Goal: Participate in discussion

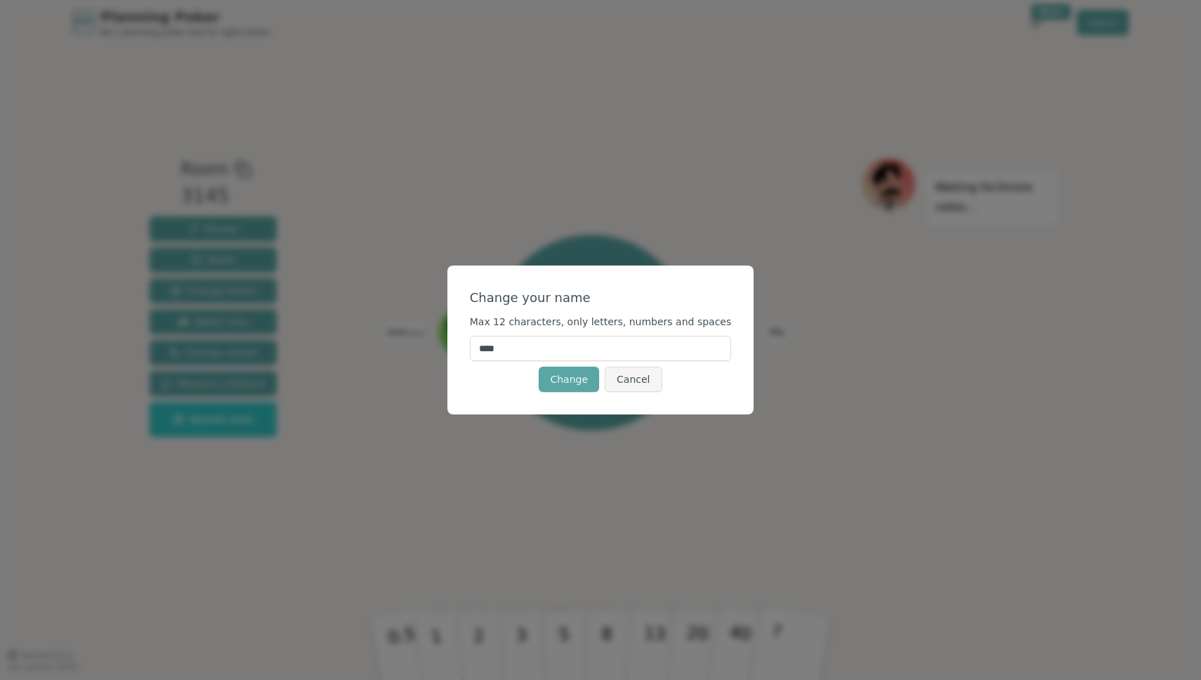
drag, startPoint x: 547, startPoint y: 351, endPoint x: 469, endPoint y: 336, distance: 79.2
click at [469, 336] on div "Change your name Max 12 characters, only letters, numbers and spaces **** Chang…" at bounding box center [600, 340] width 307 height 149
type input "******"
click button "Change" at bounding box center [569, 379] width 60 height 25
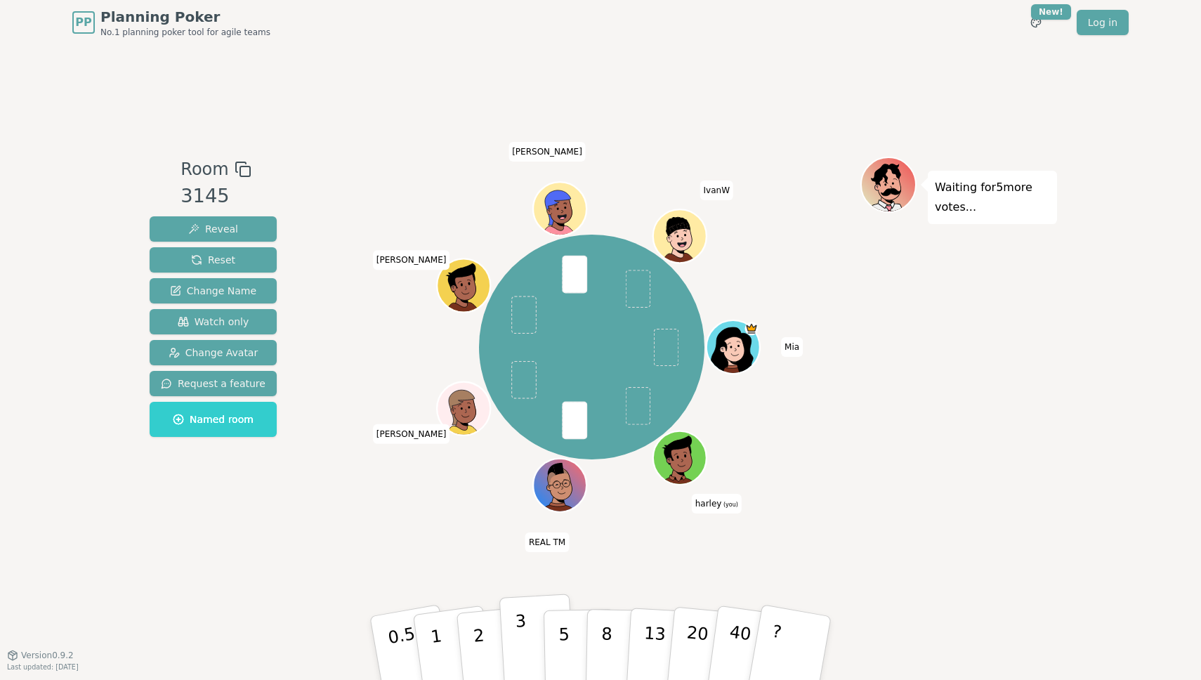
click at [531, 625] on button "3" at bounding box center [537, 649] width 77 height 110
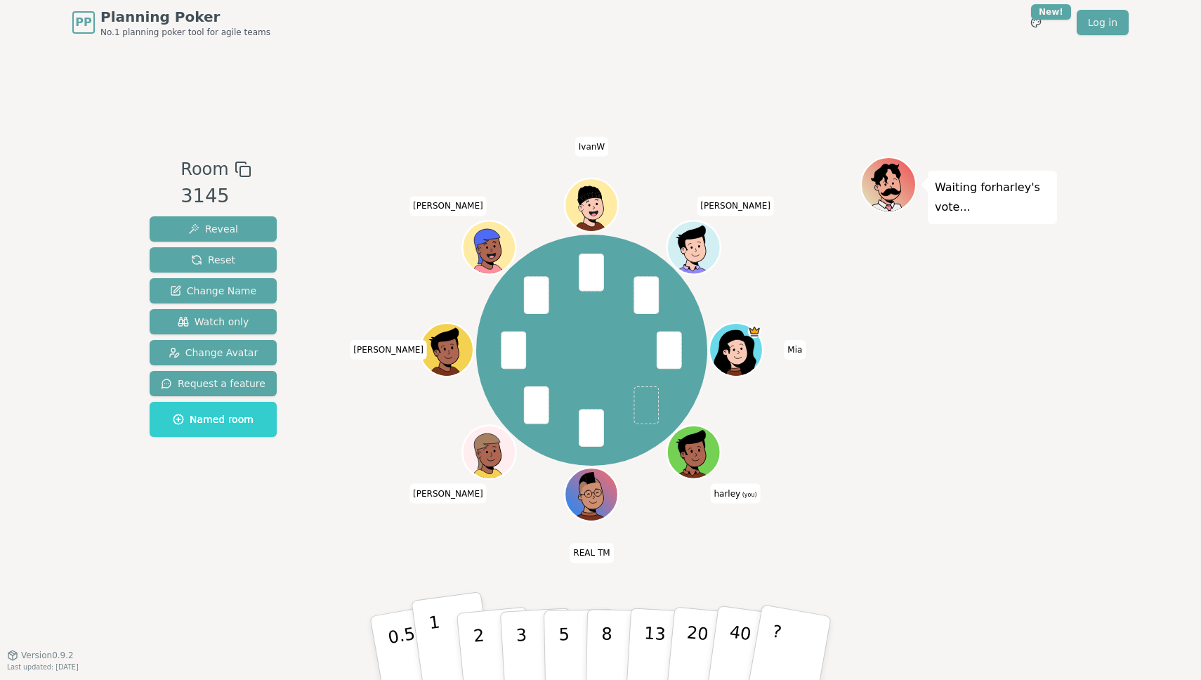
click at [450, 637] on button "1" at bounding box center [453, 648] width 84 height 114
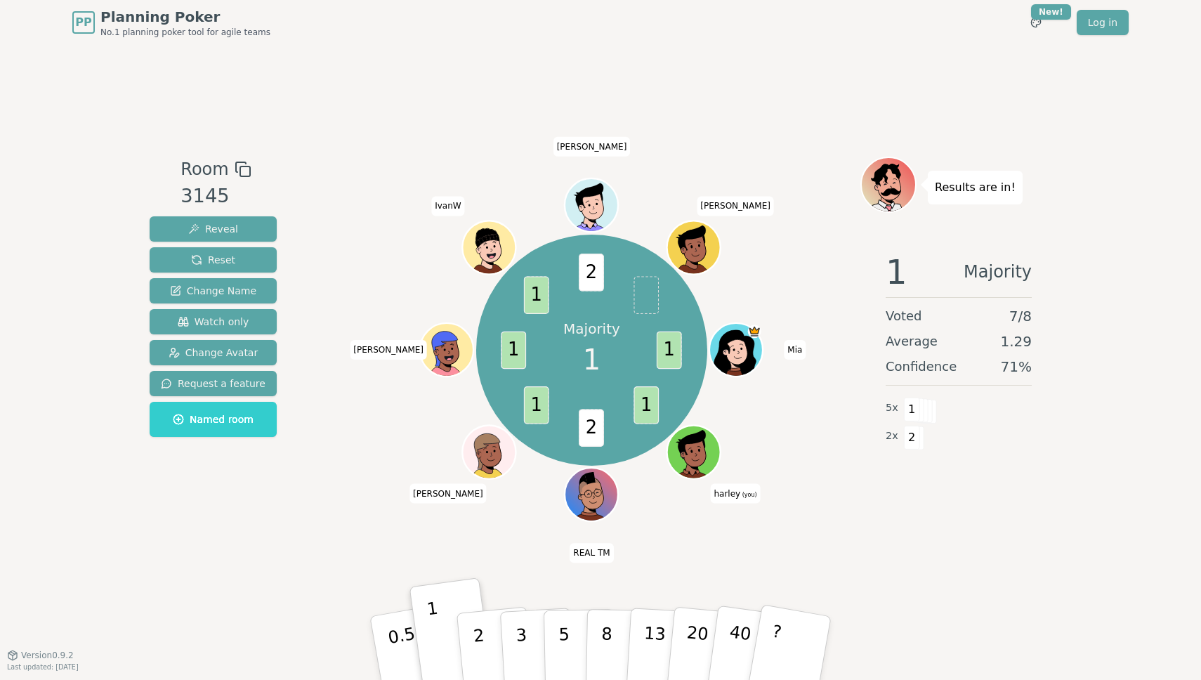
click at [497, 563] on div "Room 3145 Reveal Reset Change Name Watch only Change Avatar Request a feature N…" at bounding box center [600, 350] width 913 height 610
click at [650, 507] on div "Majority 1 1 1 2 1 1 1 2 [PERSON_NAME] (you) REAL TM [PERSON_NAME] IvanW [PERSO…" at bounding box center [591, 350] width 537 height 336
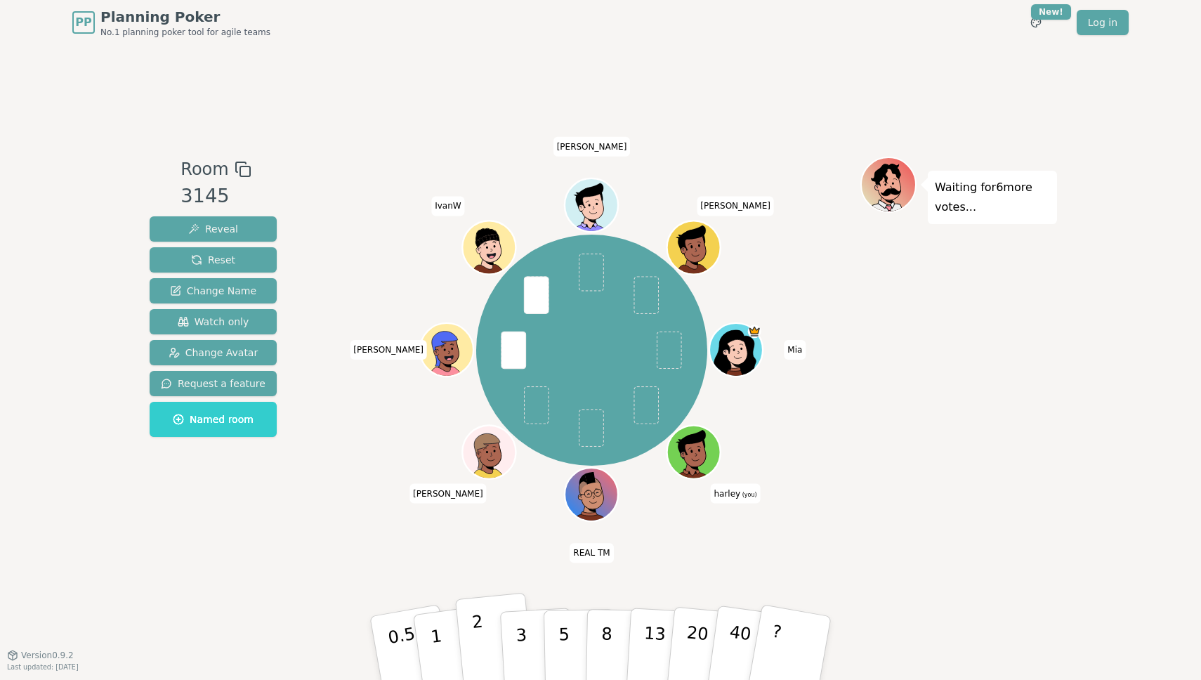
click at [489, 632] on button "2" at bounding box center [495, 649] width 80 height 112
click at [441, 662] on button "1" at bounding box center [453, 648] width 84 height 114
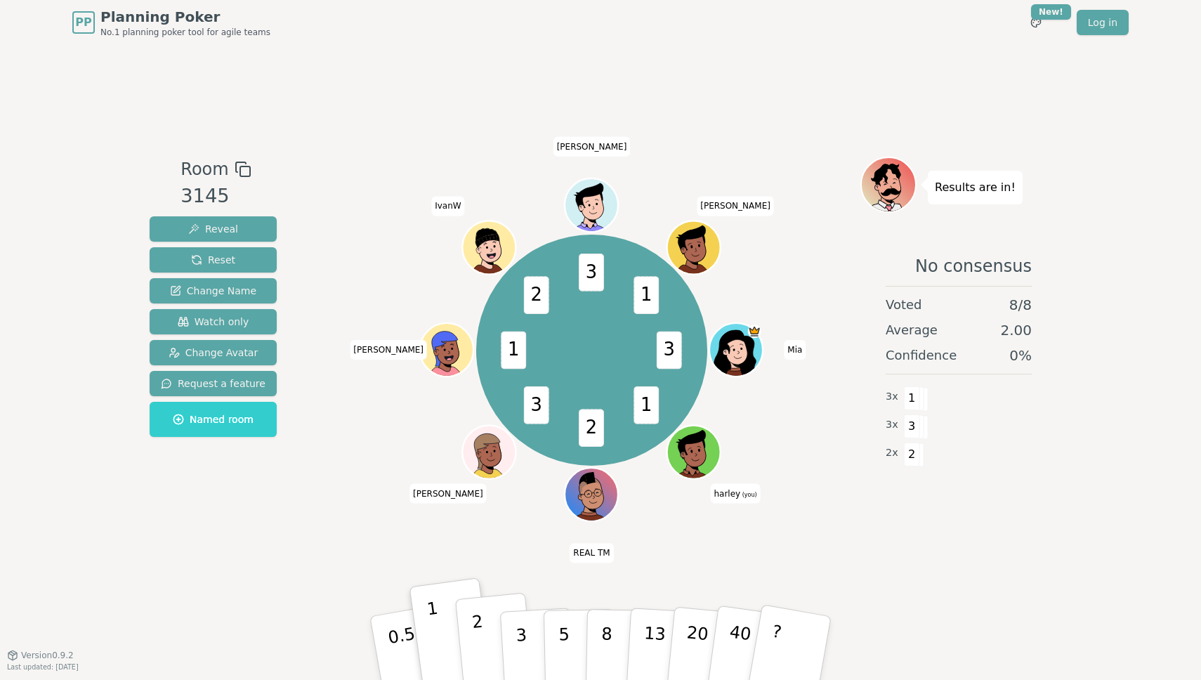
click at [475, 646] on p "2" at bounding box center [480, 650] width 18 height 77
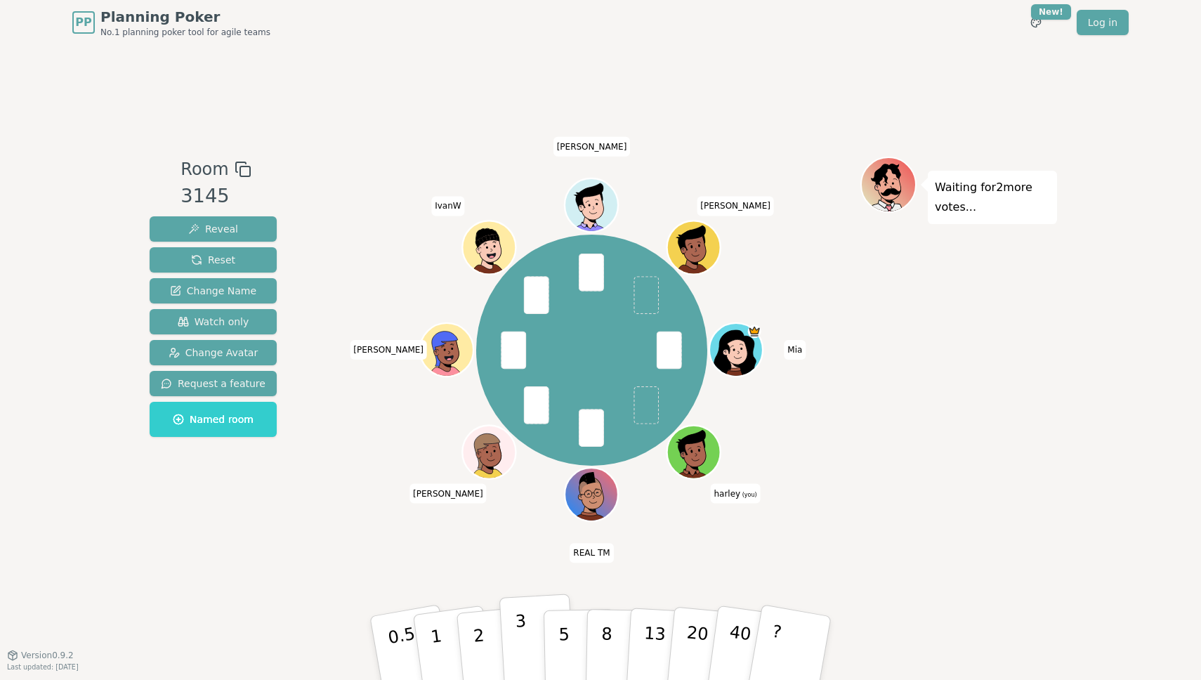
click at [535, 639] on button "3" at bounding box center [537, 649] width 77 height 110
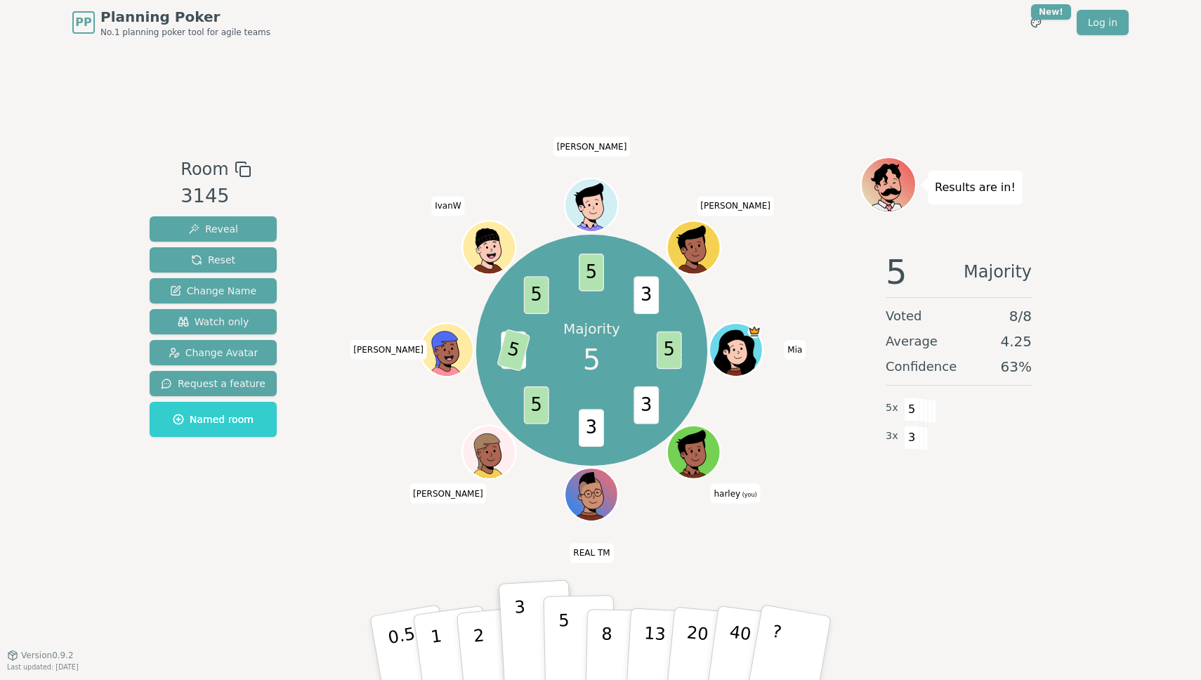
click at [562, 636] on p "5" at bounding box center [564, 648] width 12 height 76
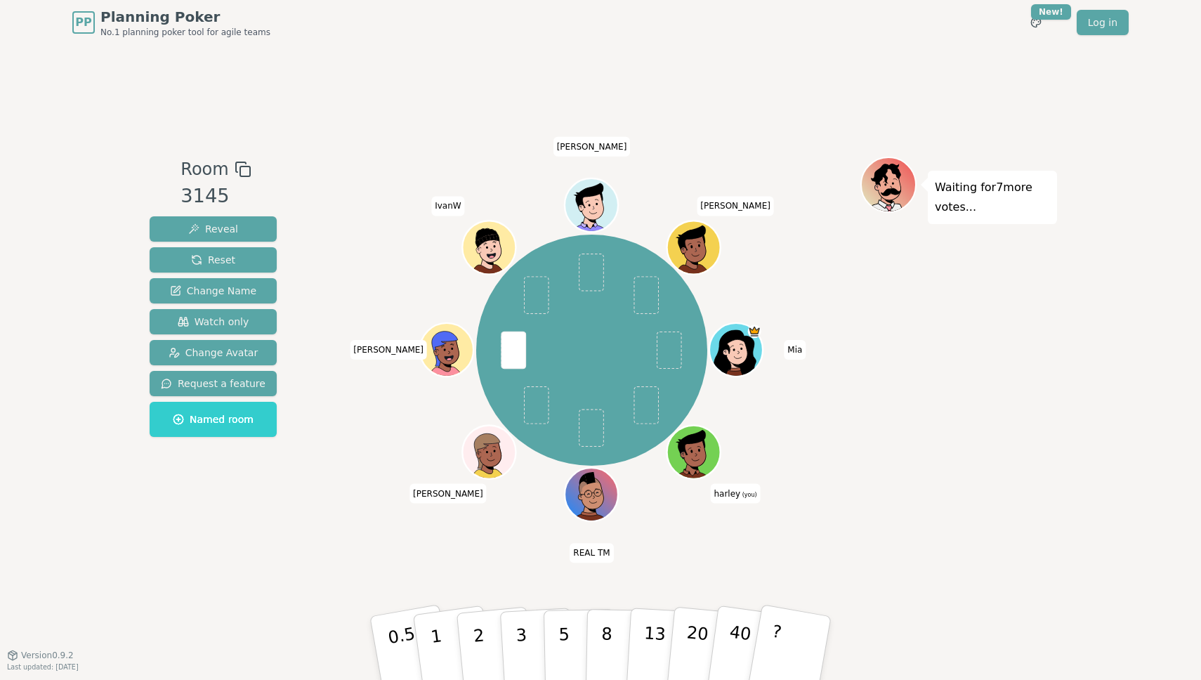
click at [521, 558] on div "Room 3145 Reveal Reset Change Name Watch only Change Avatar Request a feature N…" at bounding box center [600, 350] width 913 height 610
click at [561, 643] on p "5" at bounding box center [564, 648] width 12 height 76
